Goal: Transaction & Acquisition: Purchase product/service

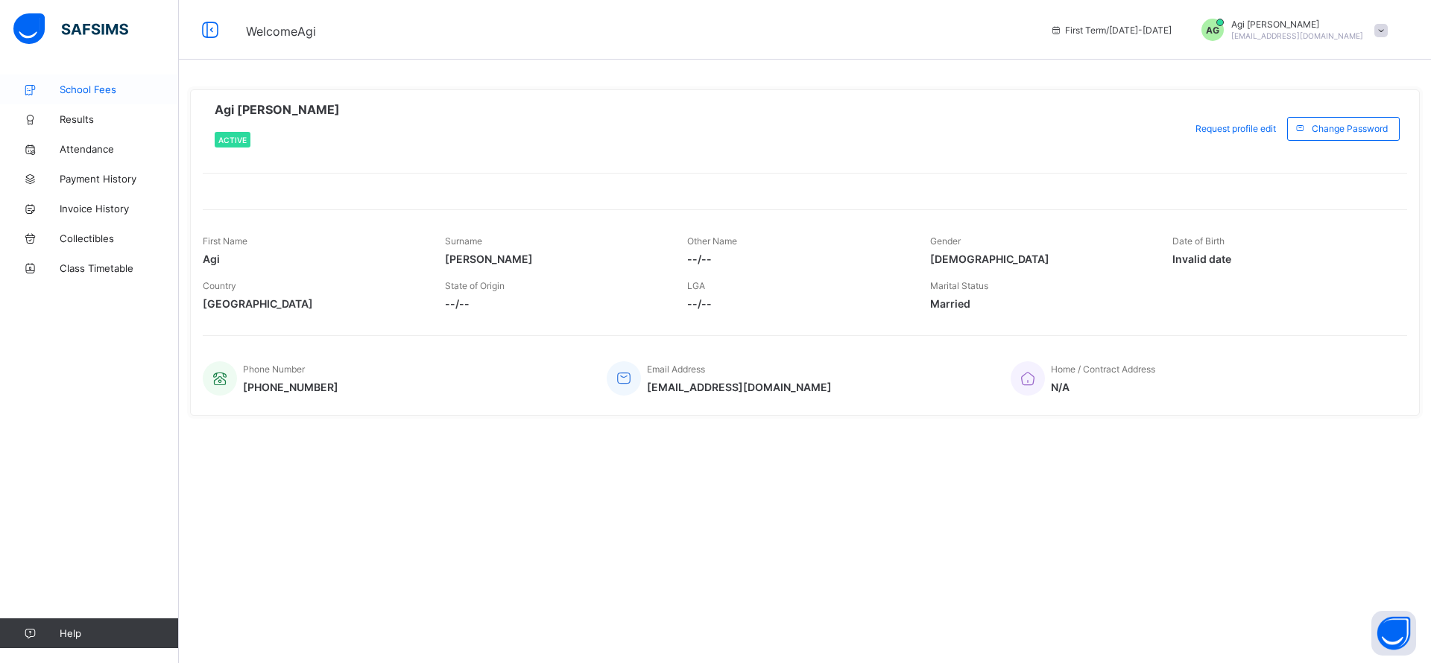
click at [71, 89] on span "School Fees" at bounding box center [119, 89] width 119 height 12
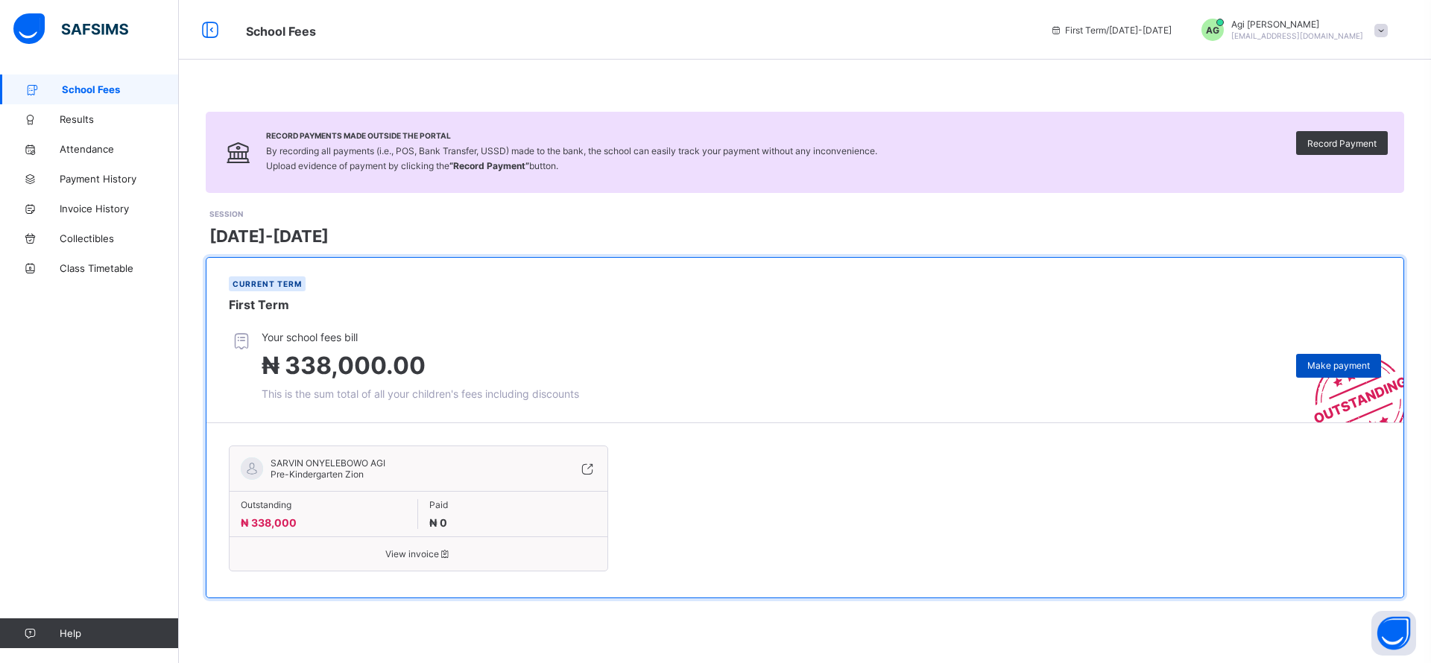
click at [1350, 358] on div "Make payment" at bounding box center [1338, 366] width 85 height 24
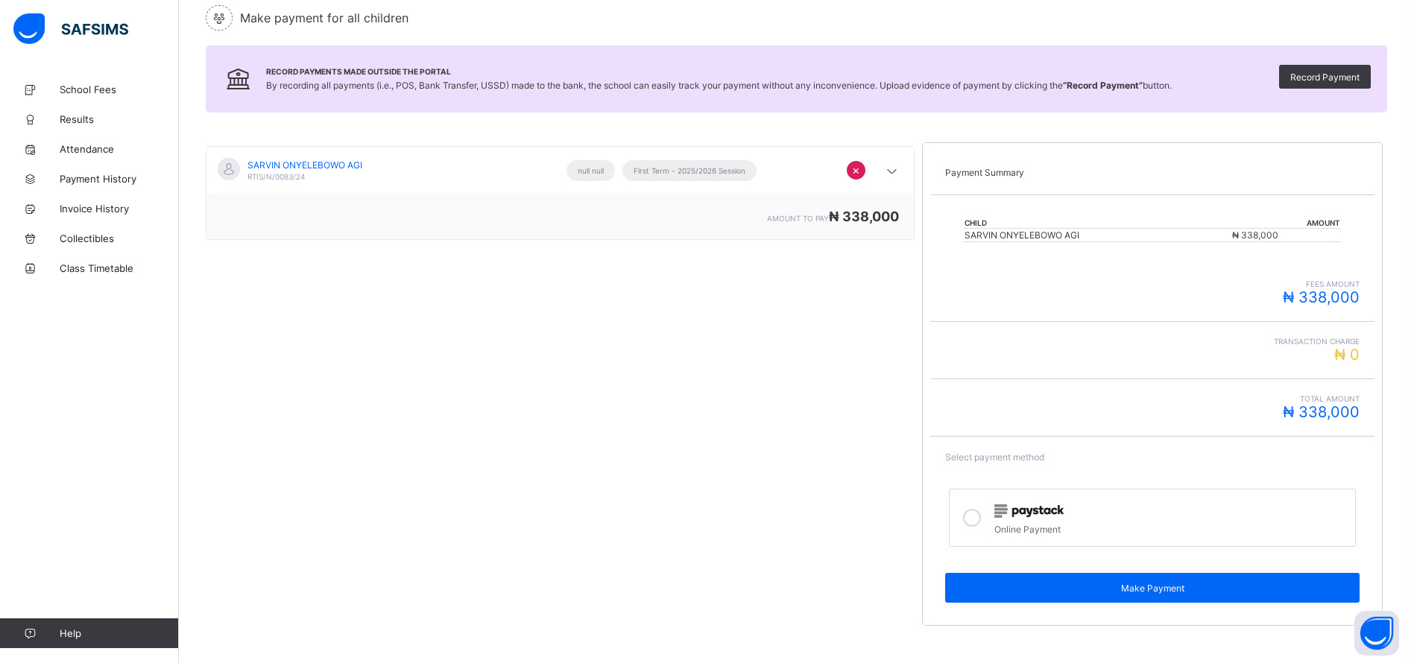
scroll to position [165, 0]
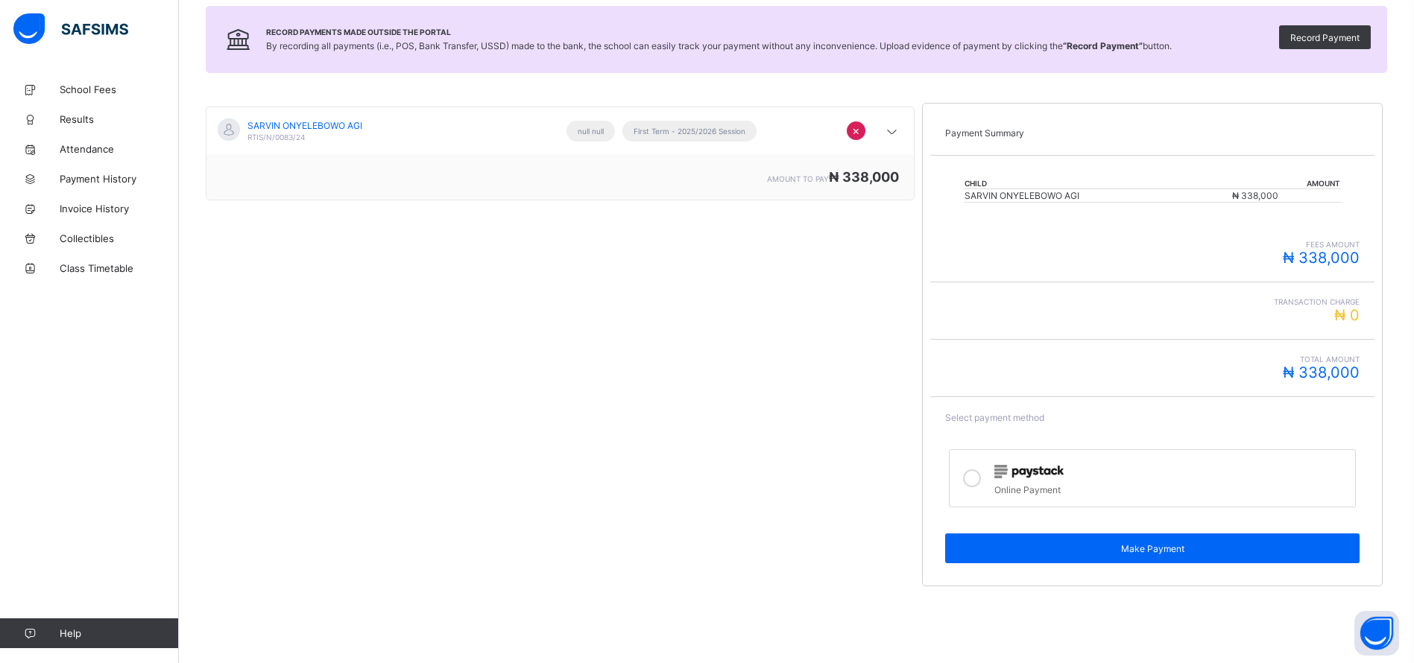
click at [981, 480] on icon at bounding box center [972, 478] width 18 height 18
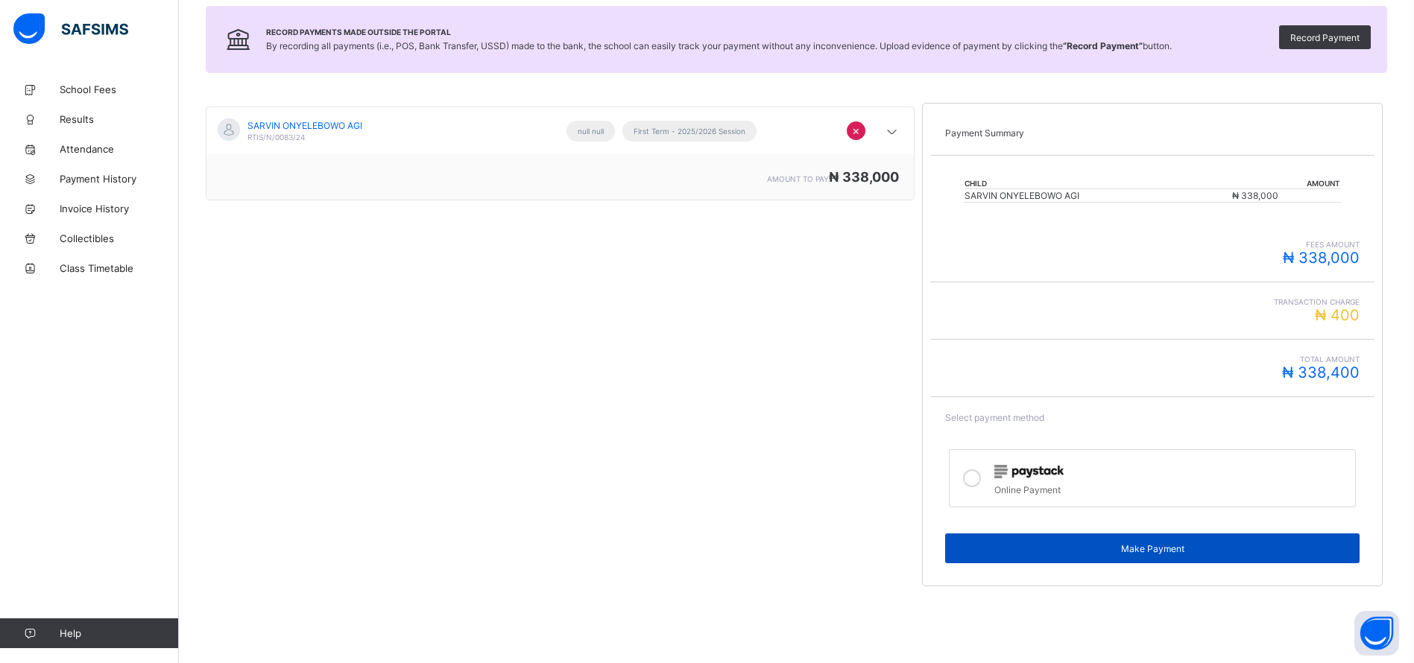
click at [1124, 538] on div "Make Payment" at bounding box center [1152, 549] width 414 height 30
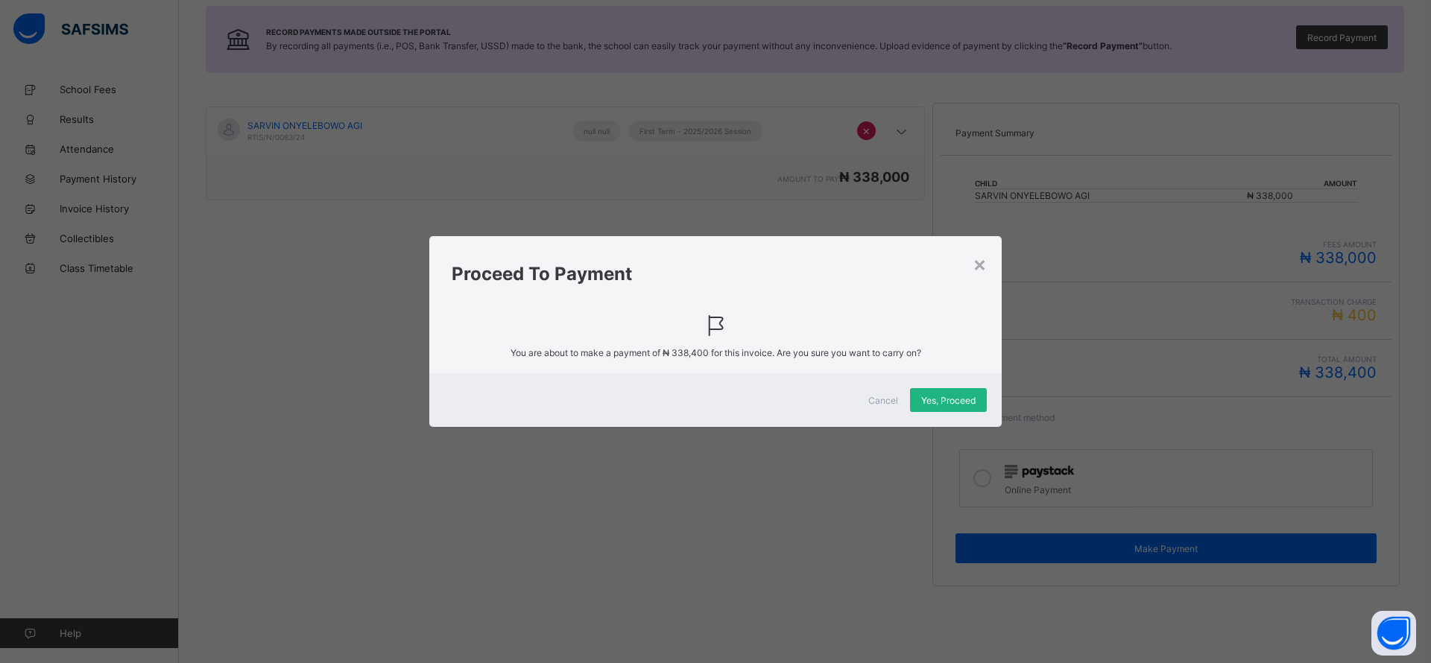
click at [953, 408] on div "Yes, Proceed" at bounding box center [948, 400] width 77 height 24
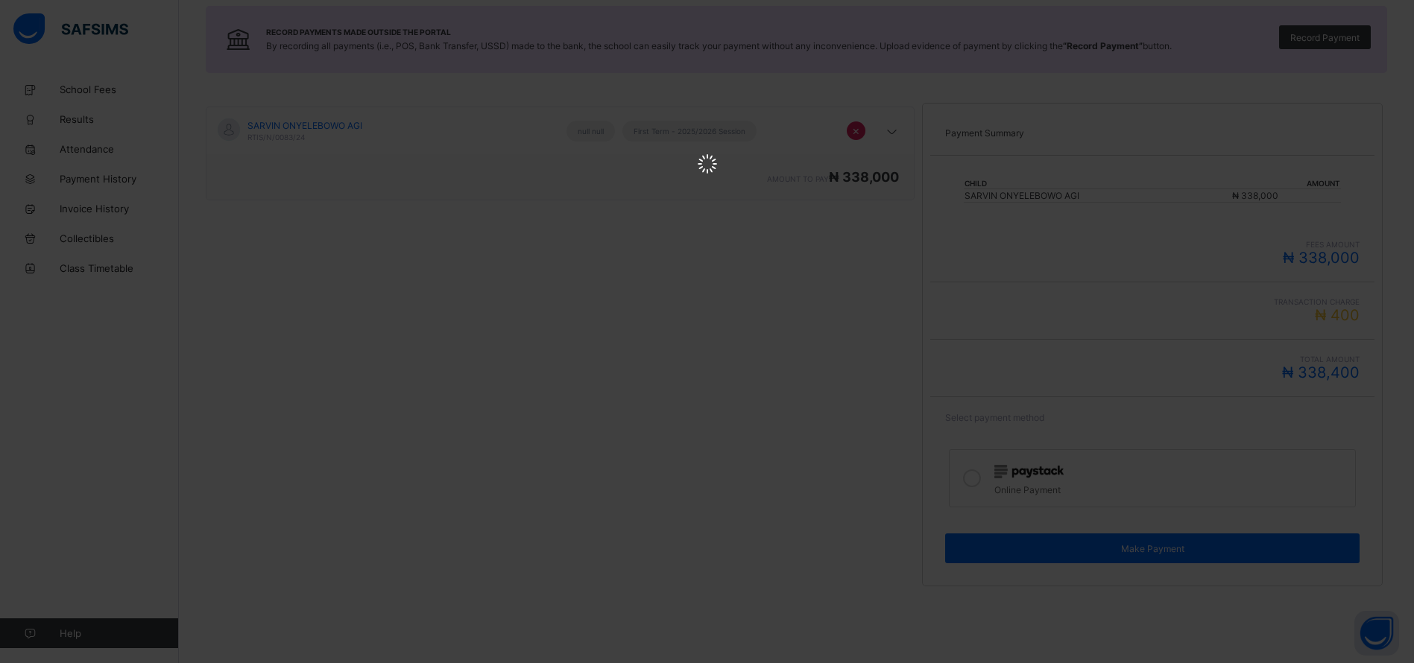
scroll to position [0, 0]
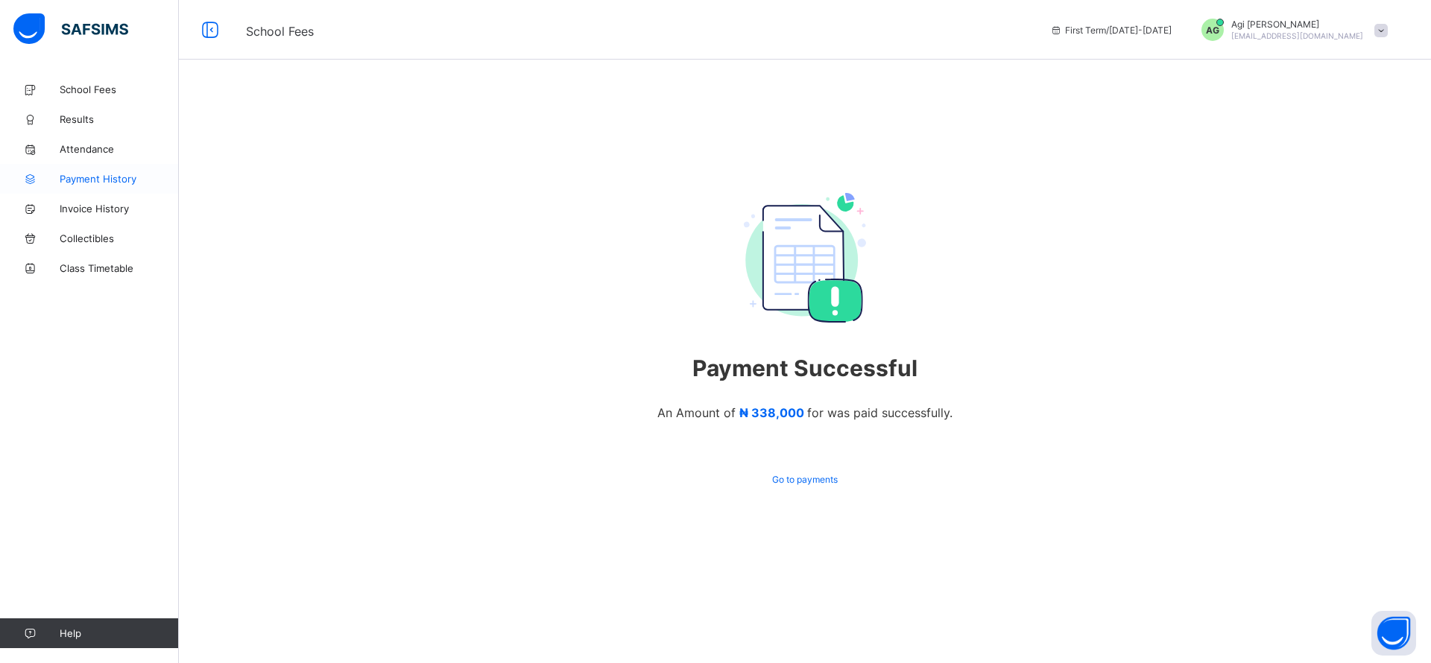
click at [110, 182] on span "Payment History" at bounding box center [119, 179] width 119 height 12
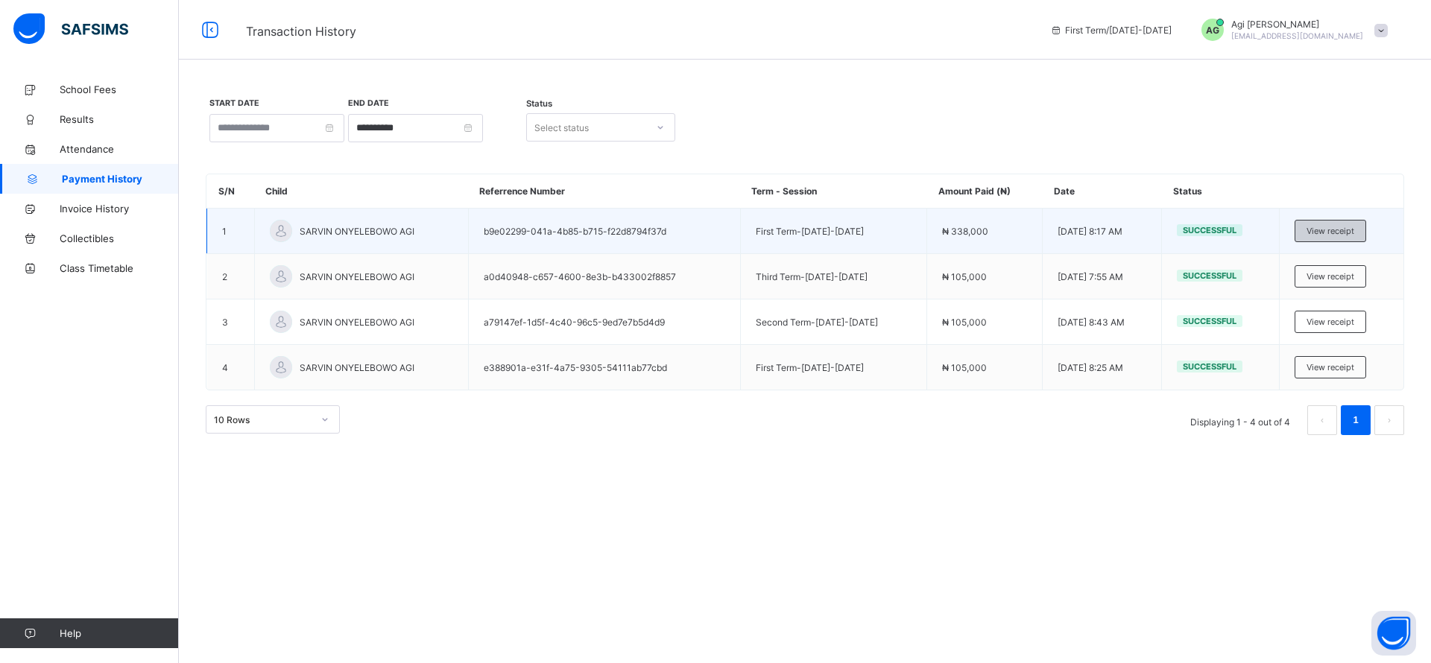
click at [1317, 227] on span "View receipt" at bounding box center [1330, 231] width 48 height 10
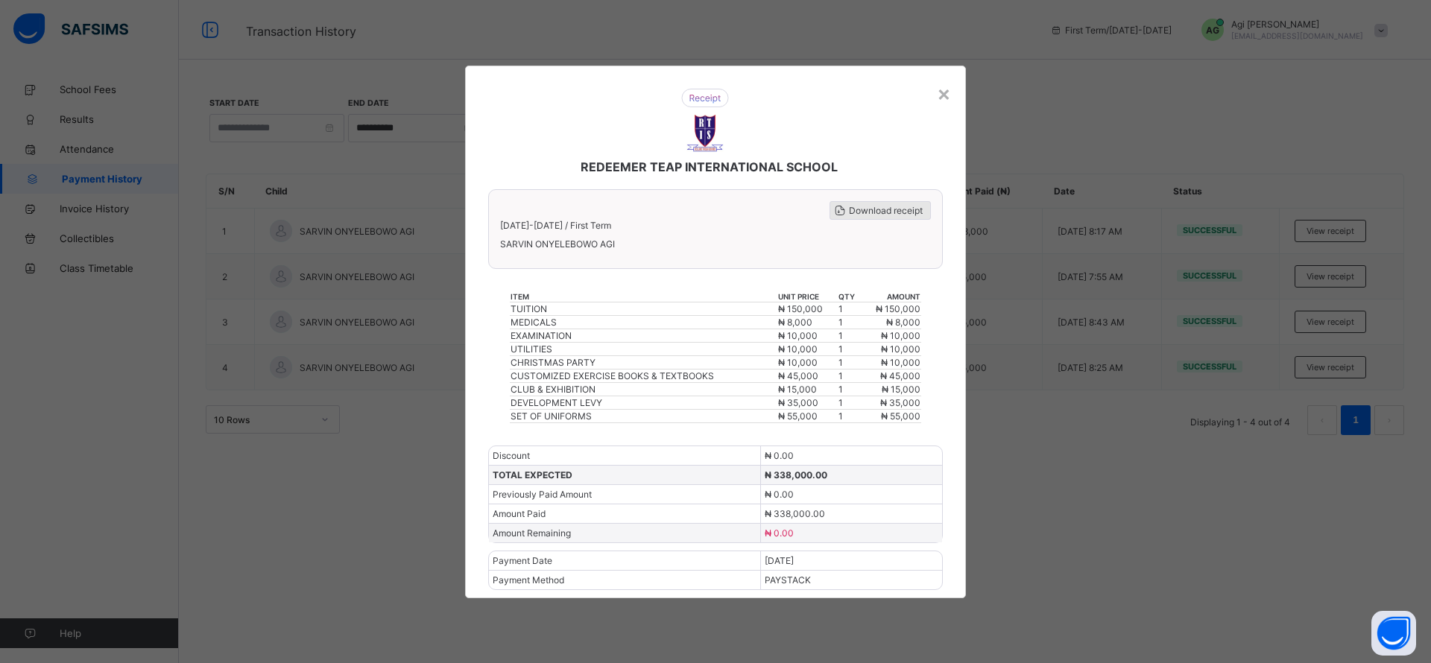
click at [849, 206] on span "Download receipt" at bounding box center [886, 210] width 74 height 11
click at [936, 95] on div "REDEEMER TEAP INTERNATIONAL SCHOOL" at bounding box center [704, 132] width 463 height 116
click at [944, 95] on div "×" at bounding box center [944, 92] width 14 height 25
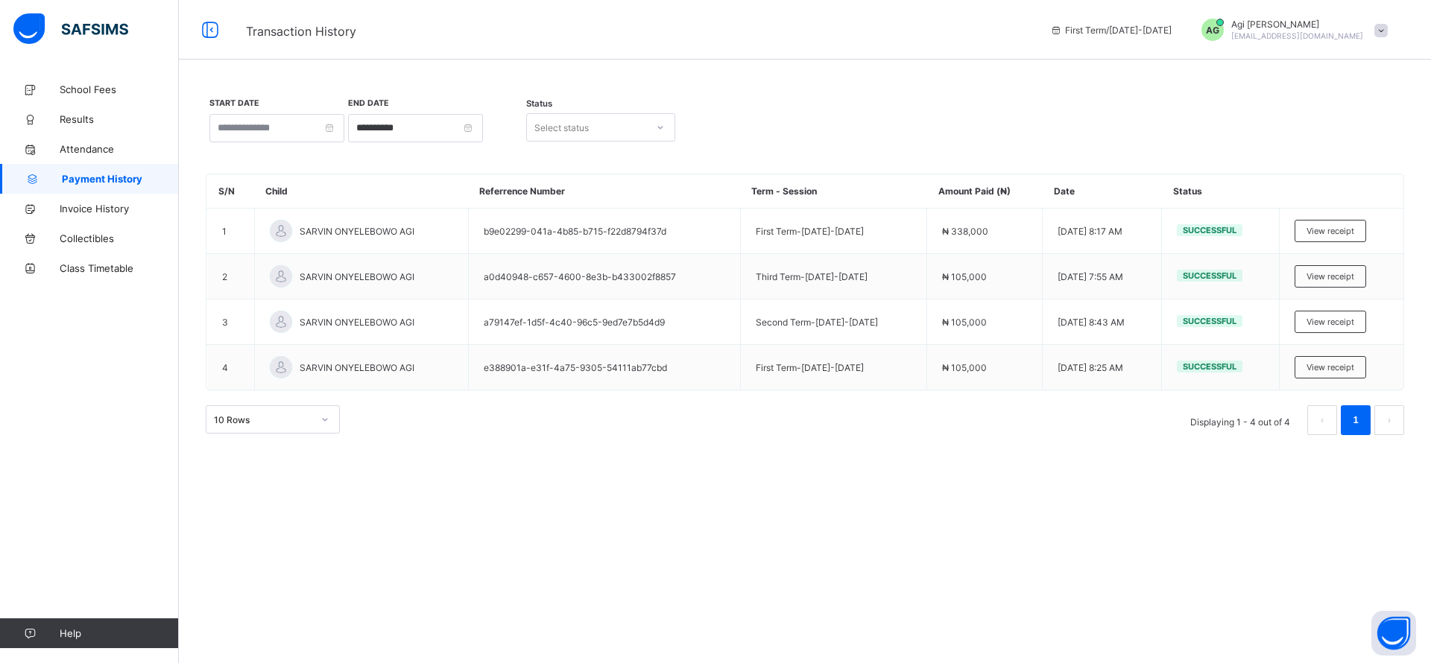
click at [1374, 35] on span at bounding box center [1380, 30] width 13 height 13
click at [1306, 145] on span "Logout" at bounding box center [1339, 145] width 98 height 17
